Goal: Information Seeking & Learning: Learn about a topic

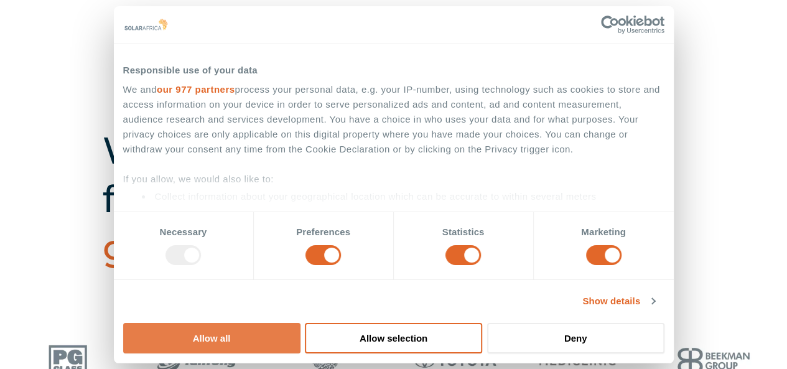
click at [300, 323] on button "Allow all" at bounding box center [211, 338] width 177 height 30
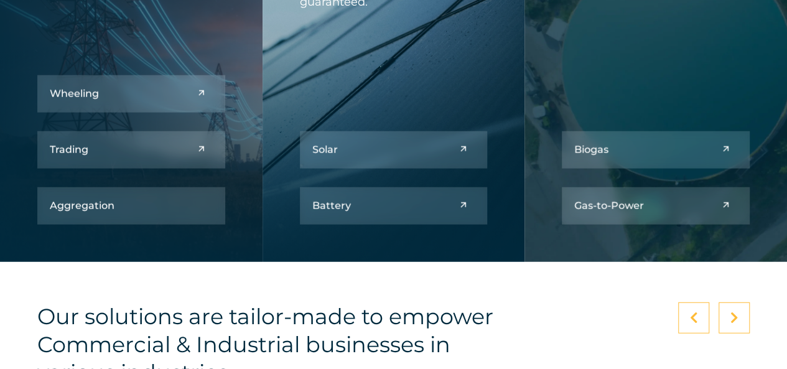
scroll to position [1477, 0]
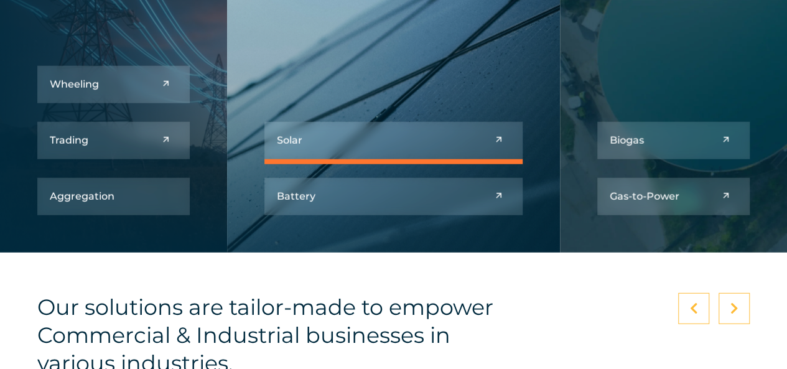
click at [444, 143] on link at bounding box center [393, 140] width 259 height 37
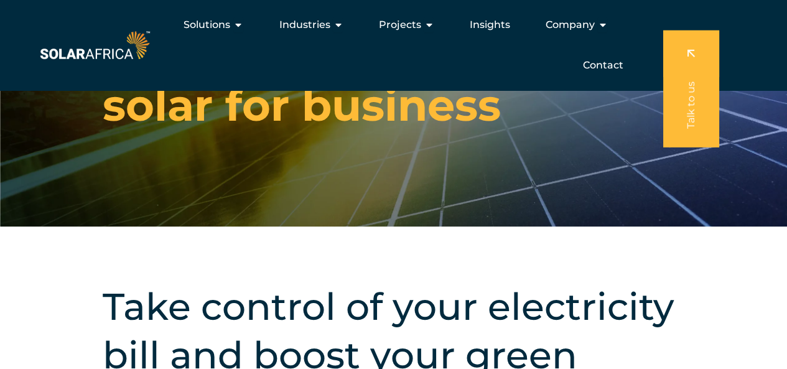
scroll to position [57, 0]
